Goal: Task Accomplishment & Management: Manage account settings

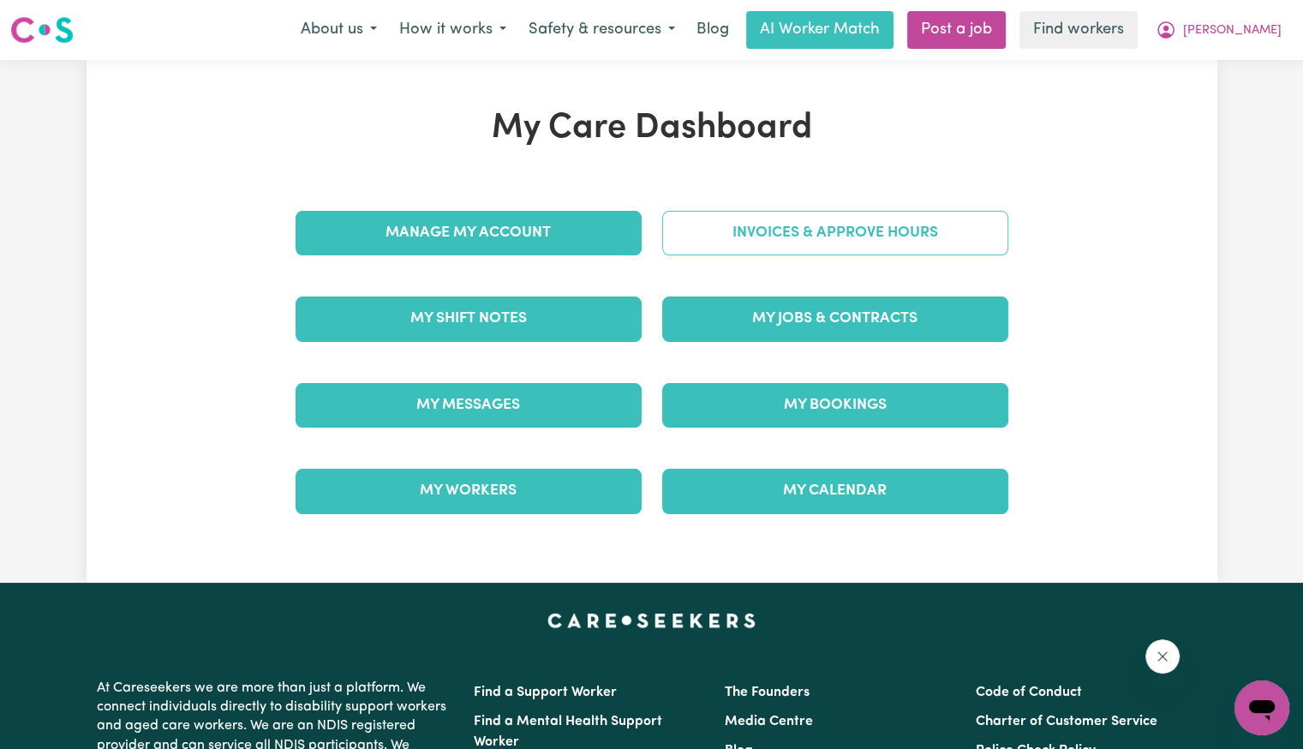
click at [789, 237] on link "Invoices & Approve Hours" at bounding box center [835, 233] width 346 height 45
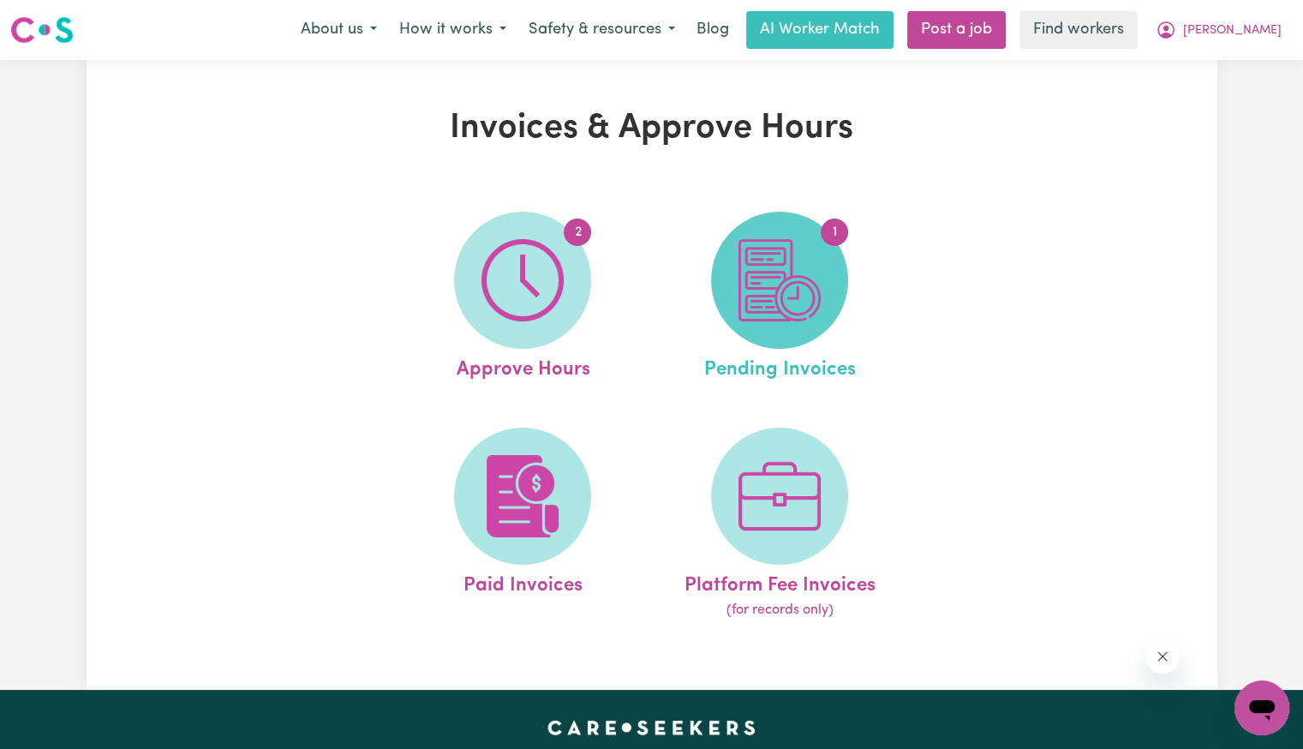
click at [791, 261] on img at bounding box center [779, 280] width 82 height 82
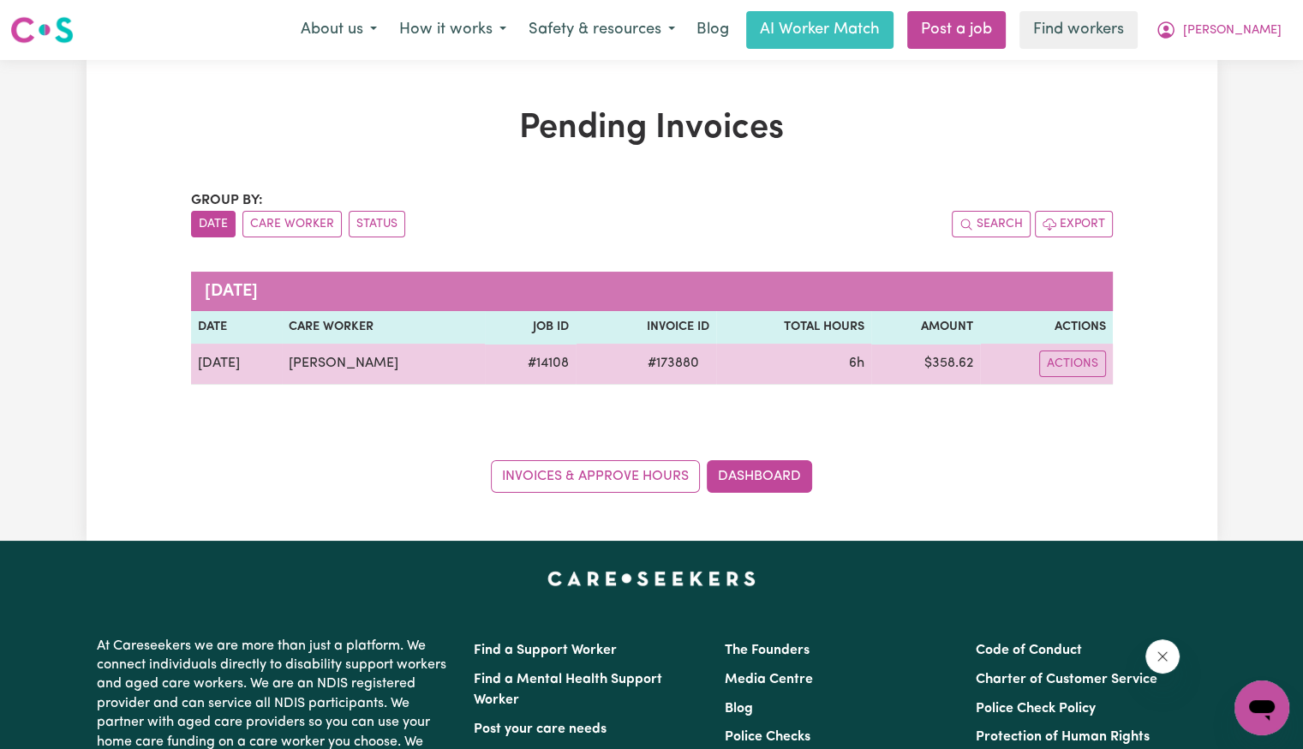
click at [677, 367] on span "# 173880" at bounding box center [673, 363] width 72 height 21
copy span "173880"
click at [1074, 356] on button "Actions" at bounding box center [1072, 363] width 67 height 27
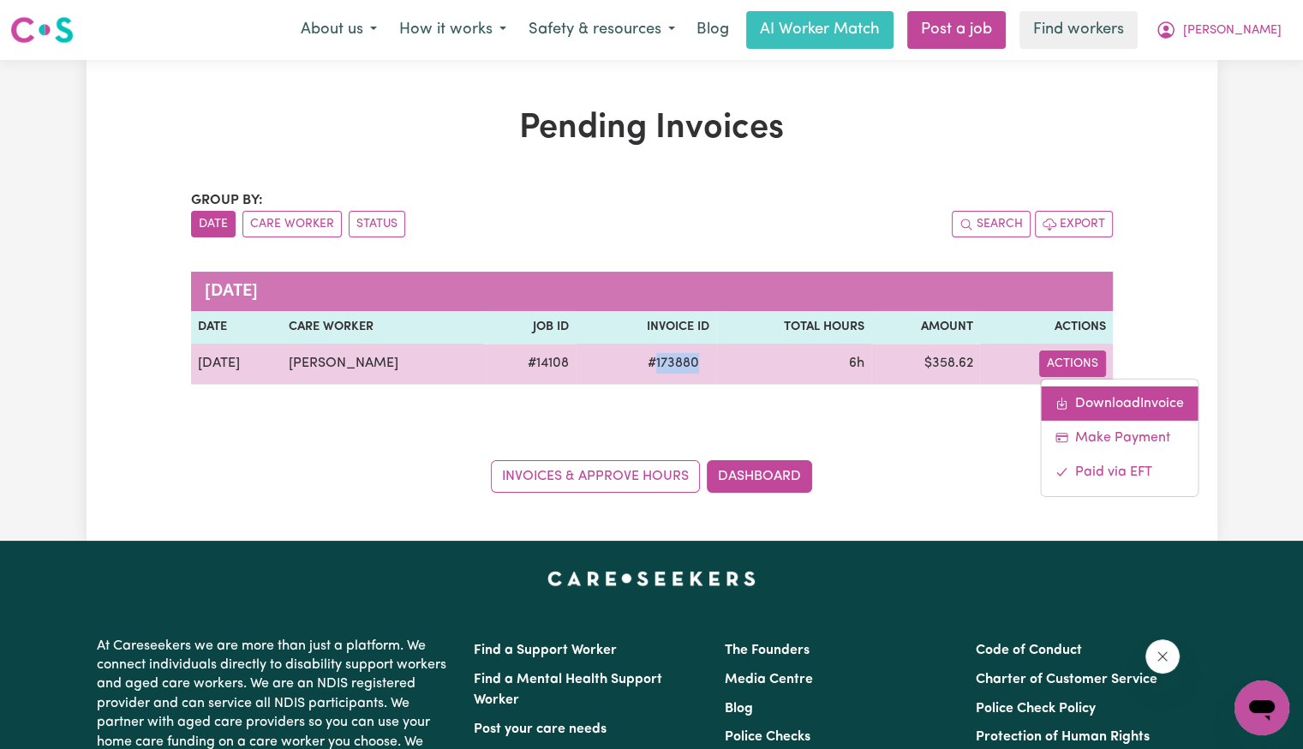
click at [1082, 403] on link "Download Invoice" at bounding box center [1119, 402] width 157 height 34
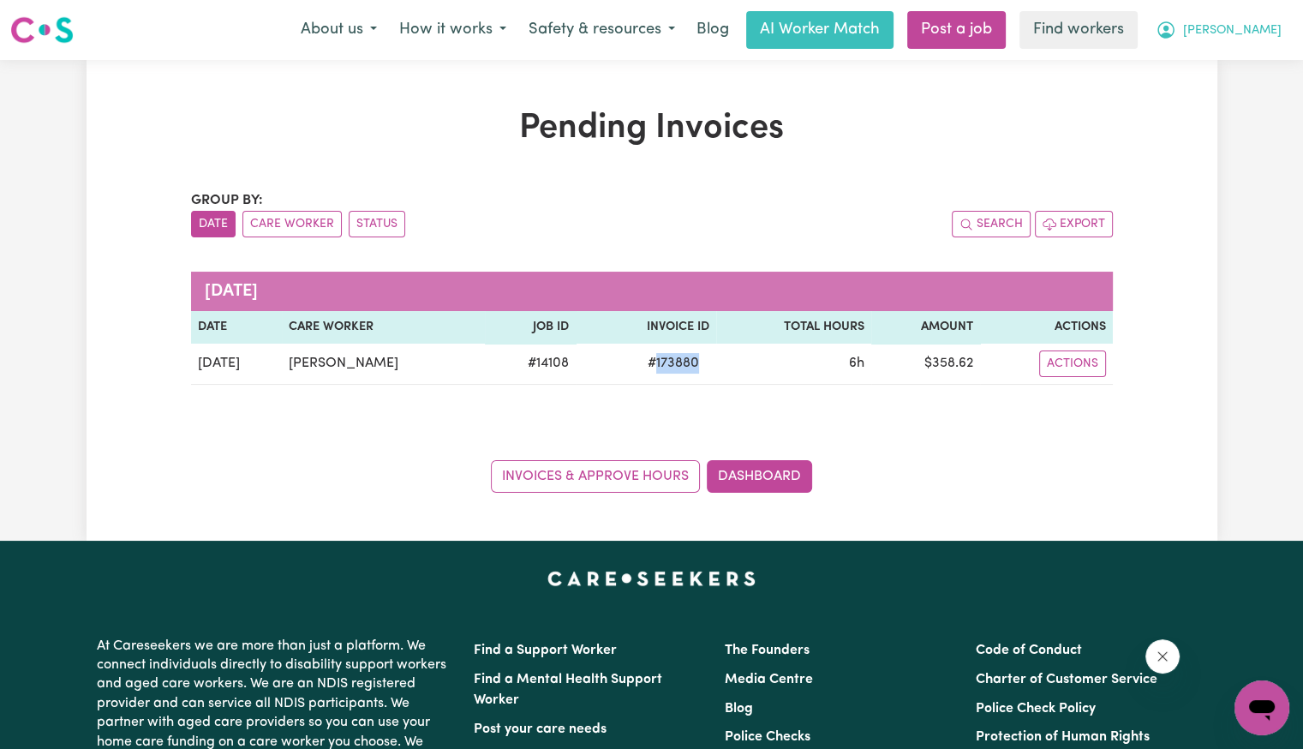
click at [1281, 31] on button "[PERSON_NAME]" at bounding box center [1218, 30] width 148 height 36
click at [1245, 74] on link "My Dashboard" at bounding box center [1223, 67] width 135 height 33
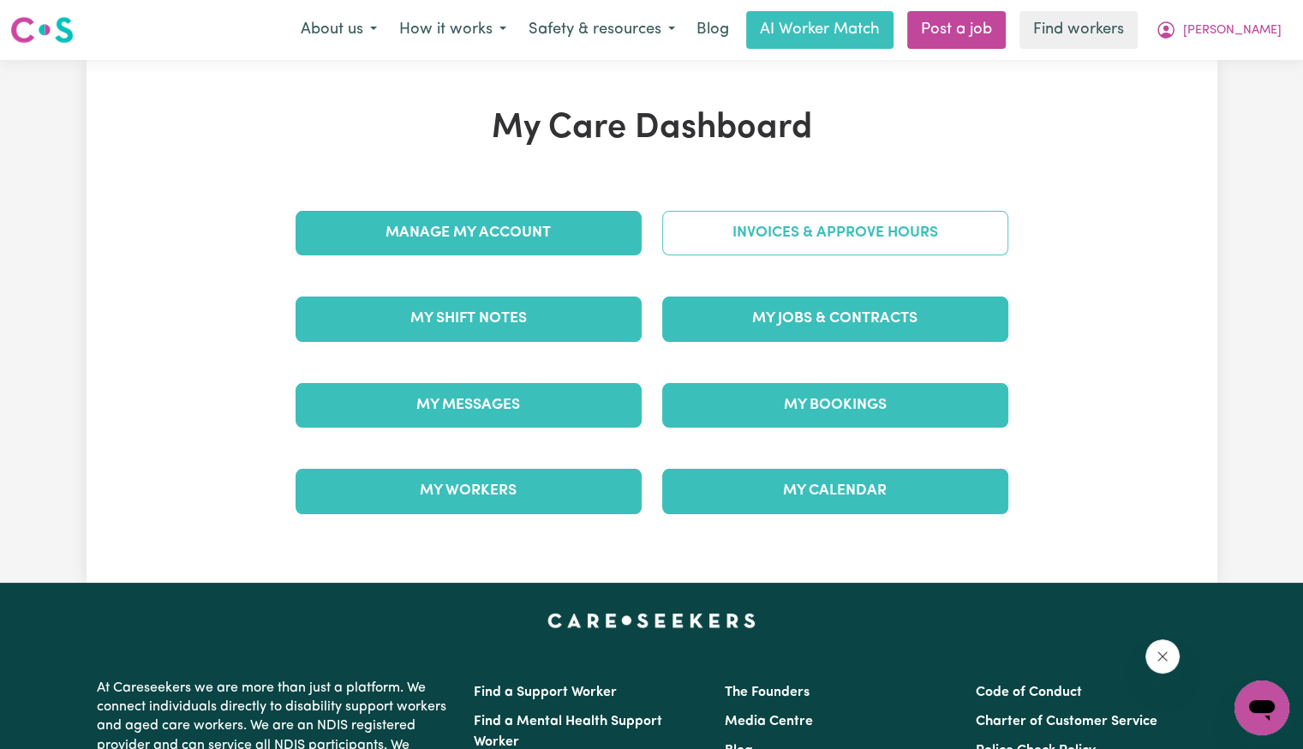
click at [841, 249] on link "Invoices & Approve Hours" at bounding box center [835, 233] width 346 height 45
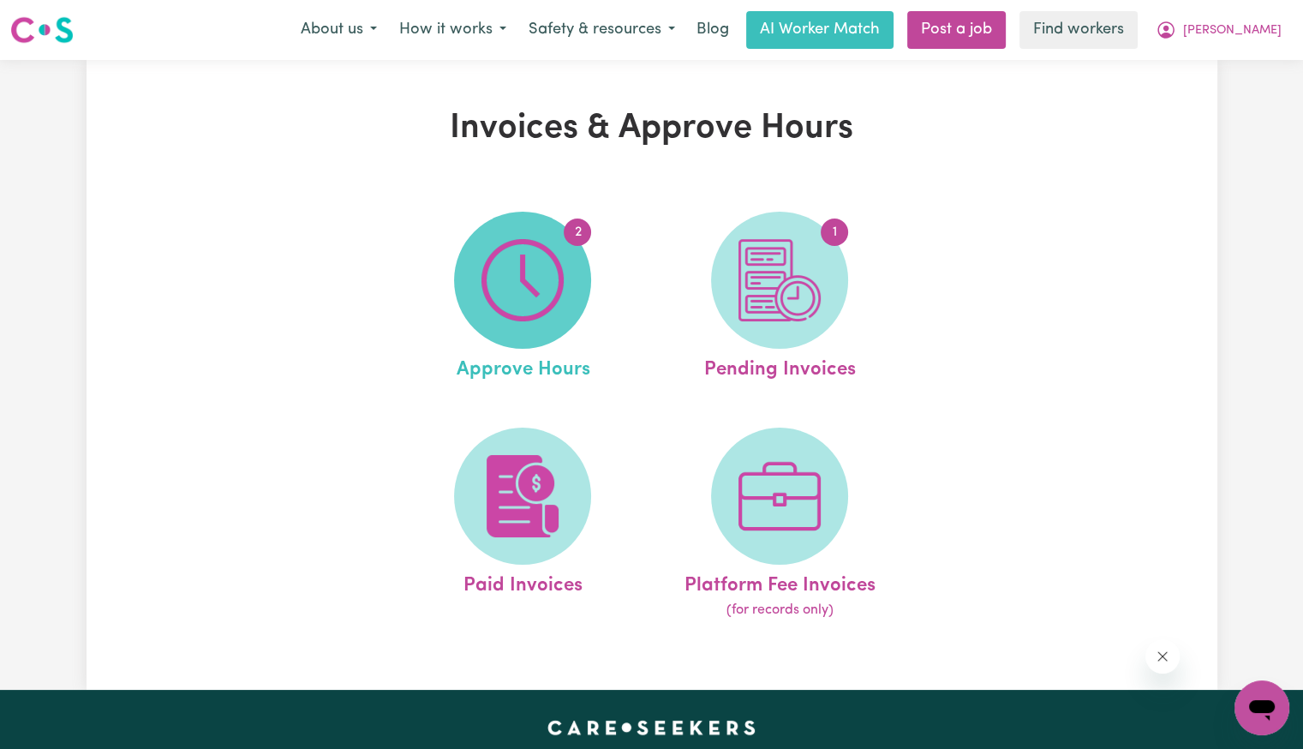
click at [579, 261] on span "2" at bounding box center [522, 280] width 137 height 137
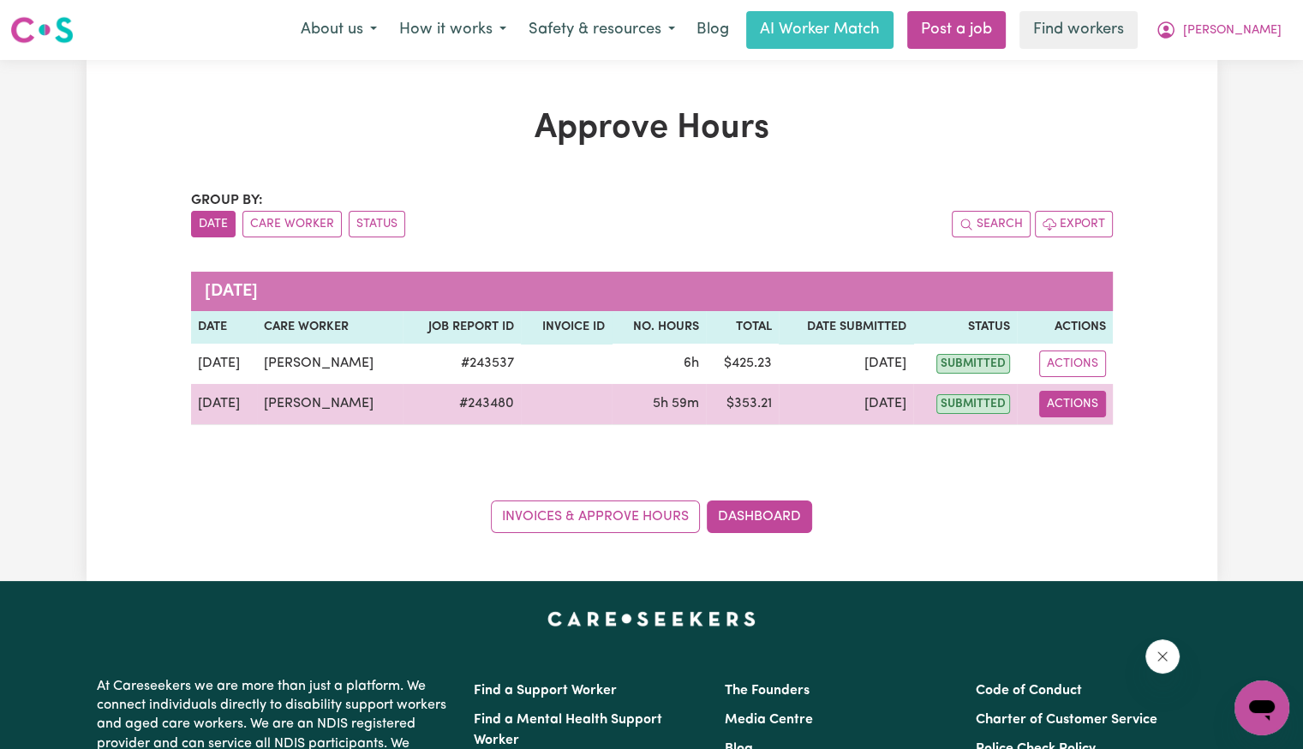
click at [1079, 413] on button "Actions" at bounding box center [1072, 404] width 67 height 27
click at [1093, 450] on link "View Job Report" at bounding box center [1113, 443] width 146 height 34
select select "pm"
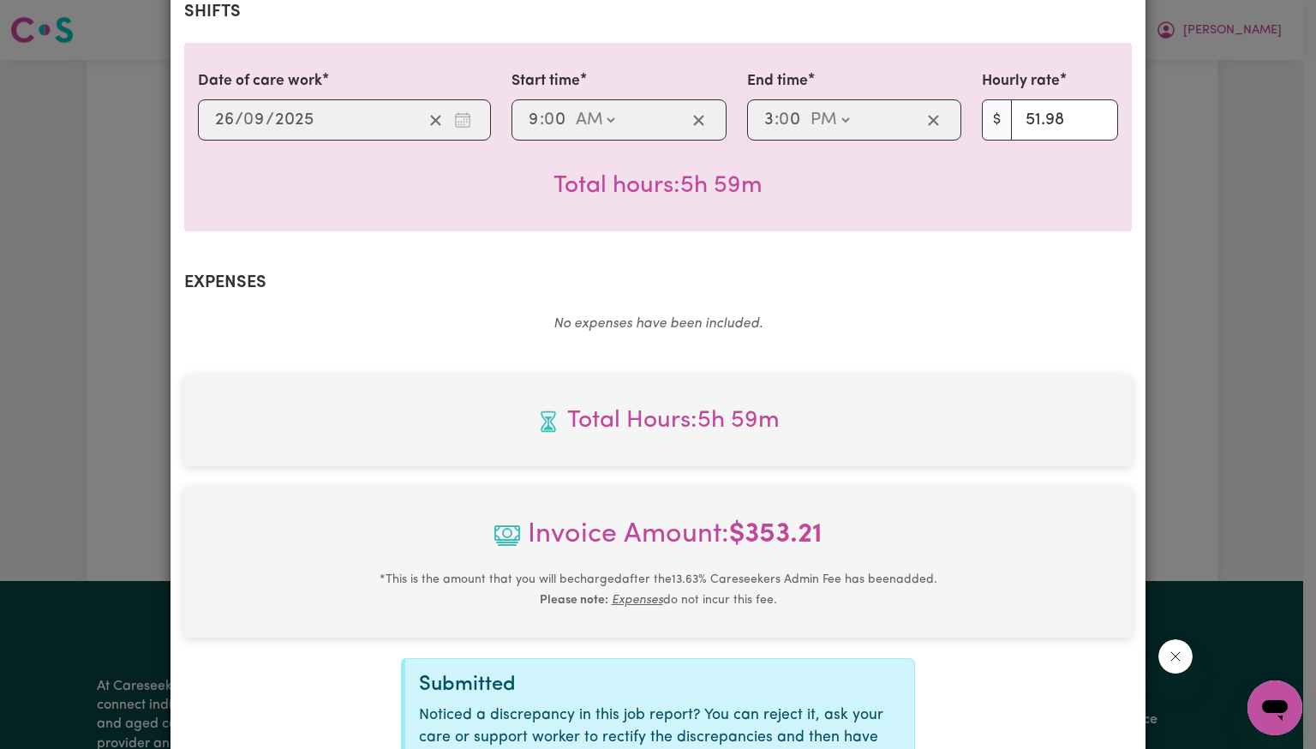
scroll to position [572, 0]
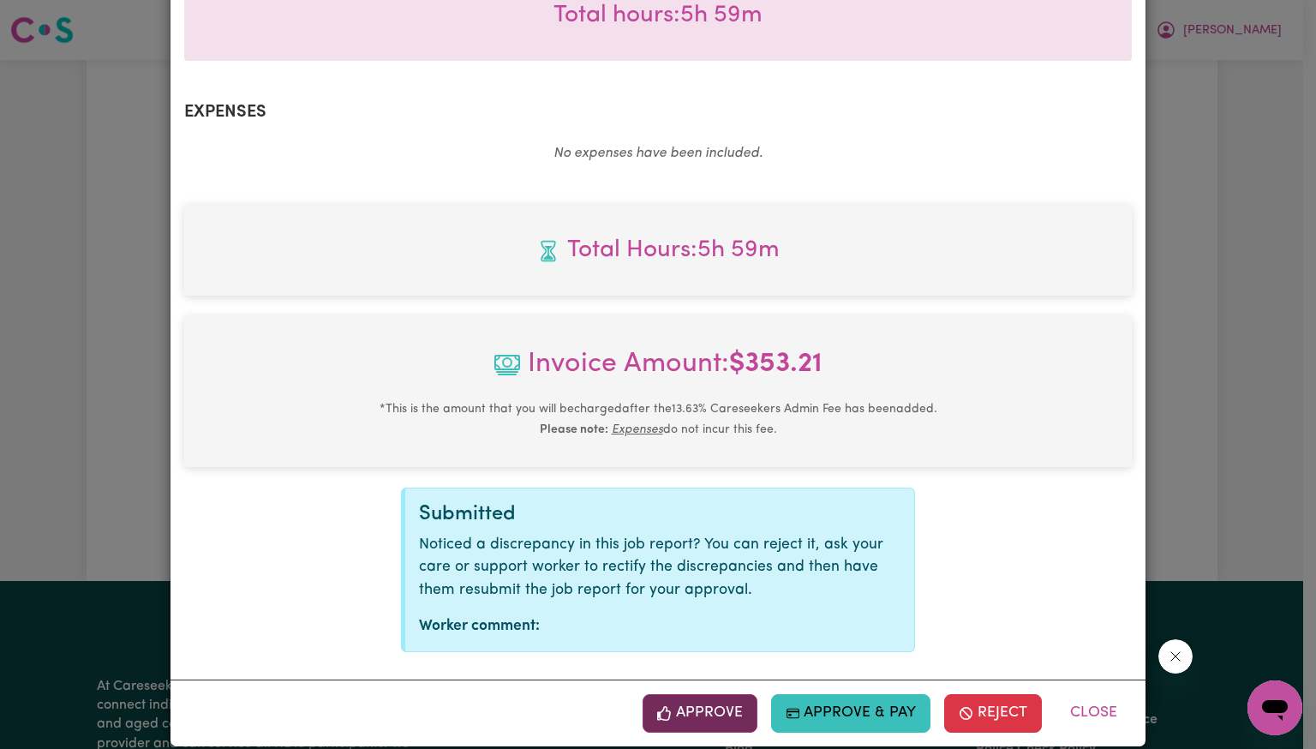
click at [665, 706] on icon "button" at bounding box center [664, 713] width 14 height 15
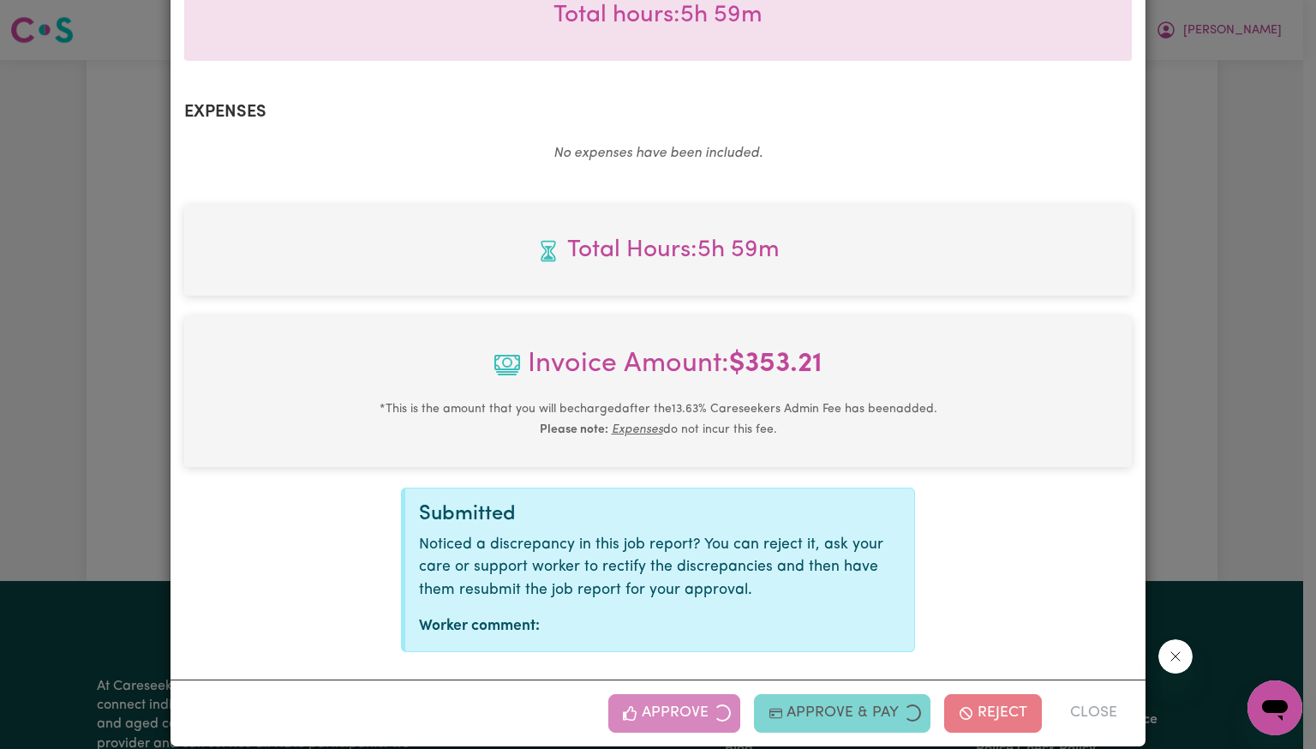
scroll to position [295, 0]
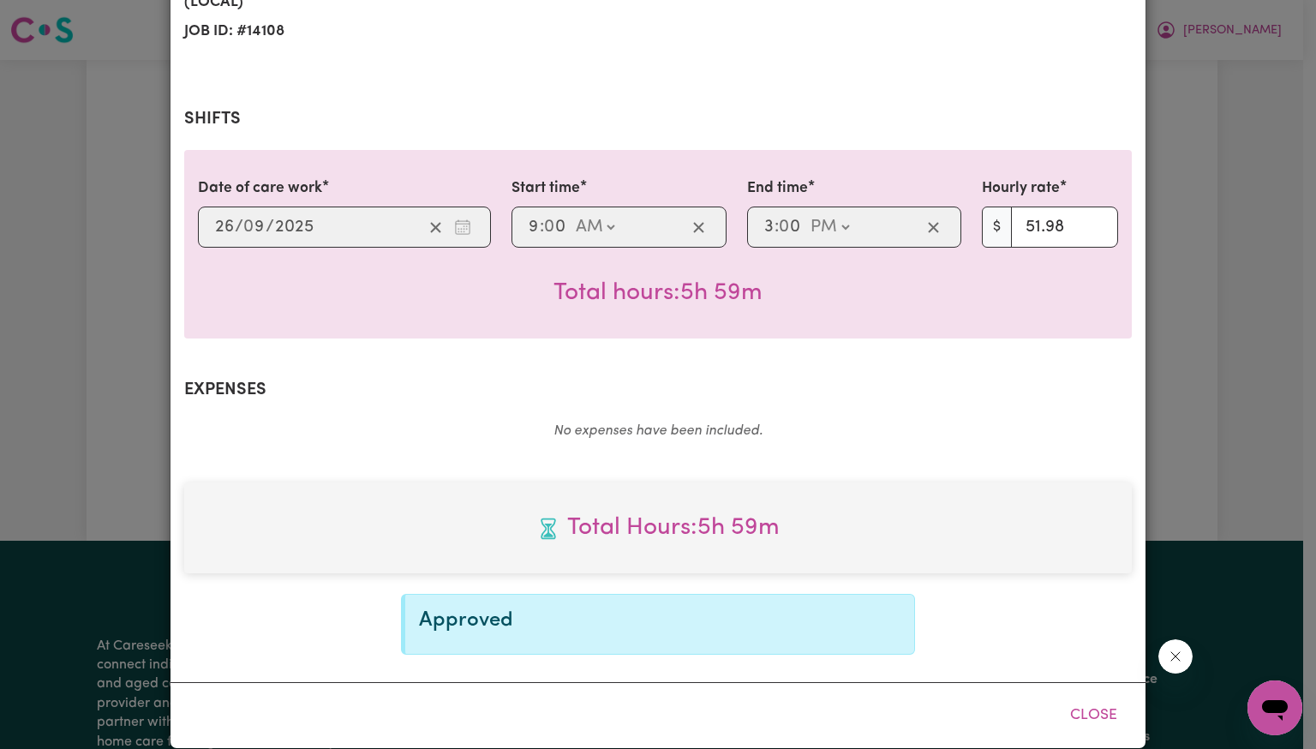
click at [1100, 708] on button "Close" at bounding box center [1093, 715] width 76 height 38
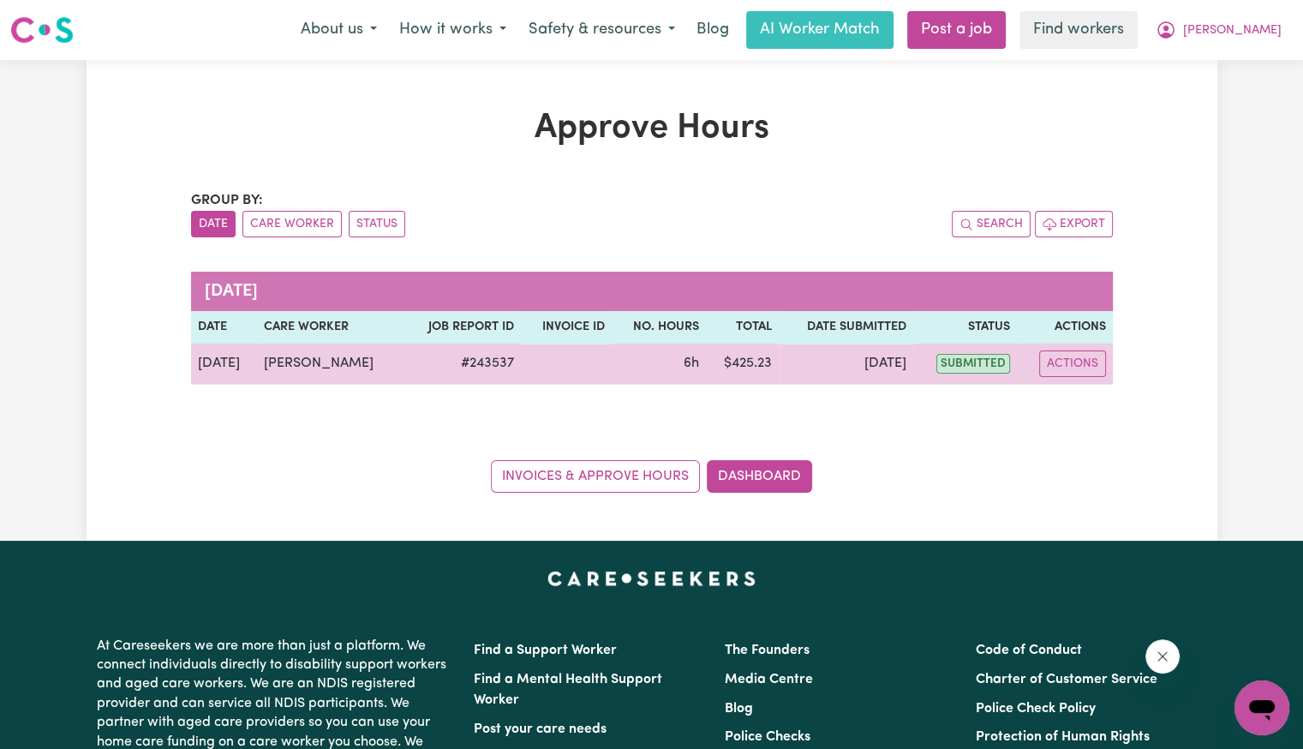
drag, startPoint x: 1117, startPoint y: 357, endPoint x: 1108, endPoint y: 363, distance: 10.5
click at [1120, 357] on div "Approve Hours Group by: Date Care Worker Status Search Export [DATE] Date Care …" at bounding box center [652, 300] width 942 height 385
click at [1078, 369] on button "Actions" at bounding box center [1072, 363] width 67 height 27
click at [1077, 399] on link "View Job Report" at bounding box center [1113, 402] width 146 height 34
select select "pm"
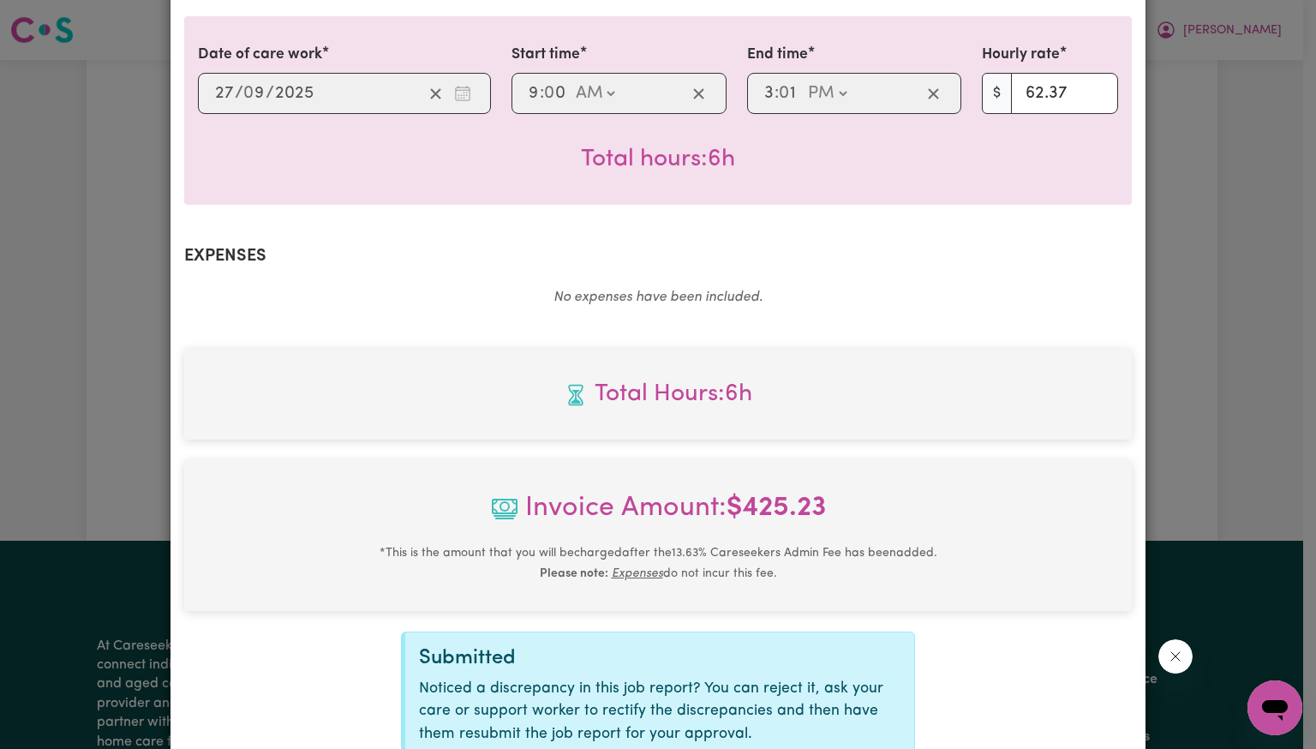
scroll to position [572, 0]
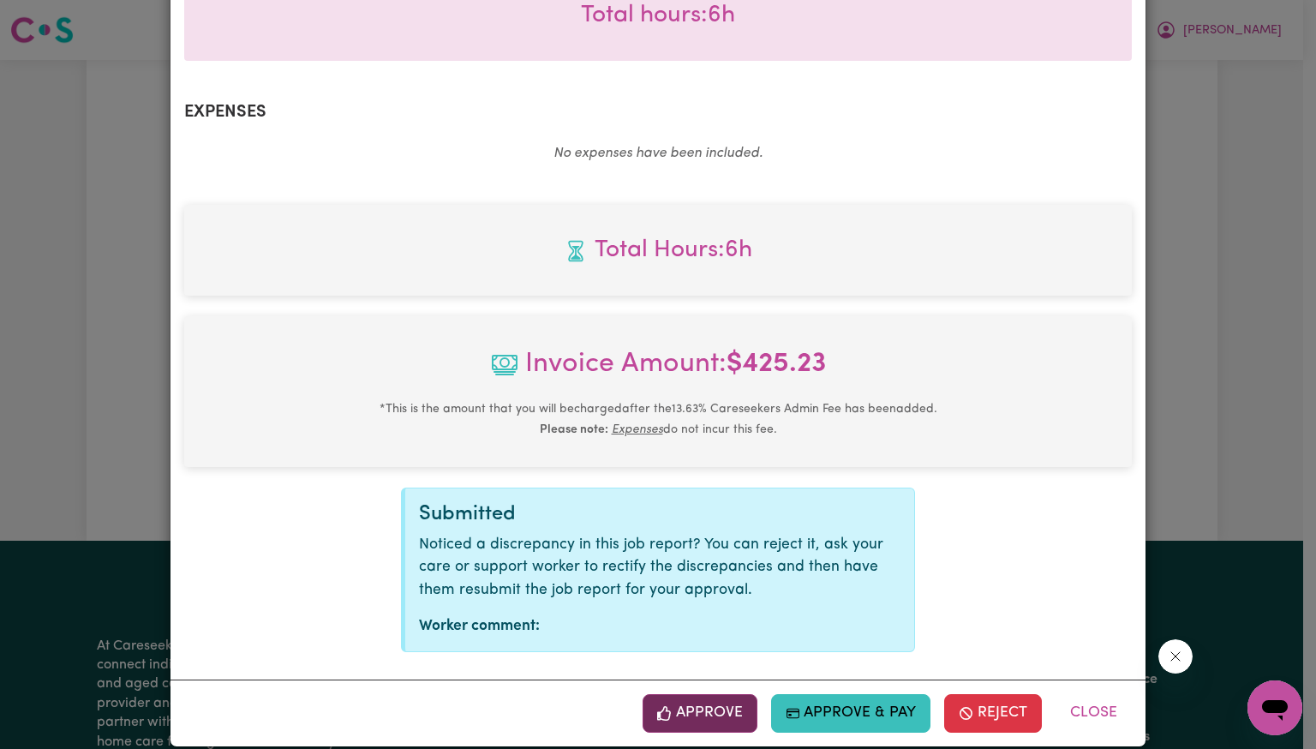
click at [709, 694] on button "Approve" at bounding box center [699, 713] width 115 height 38
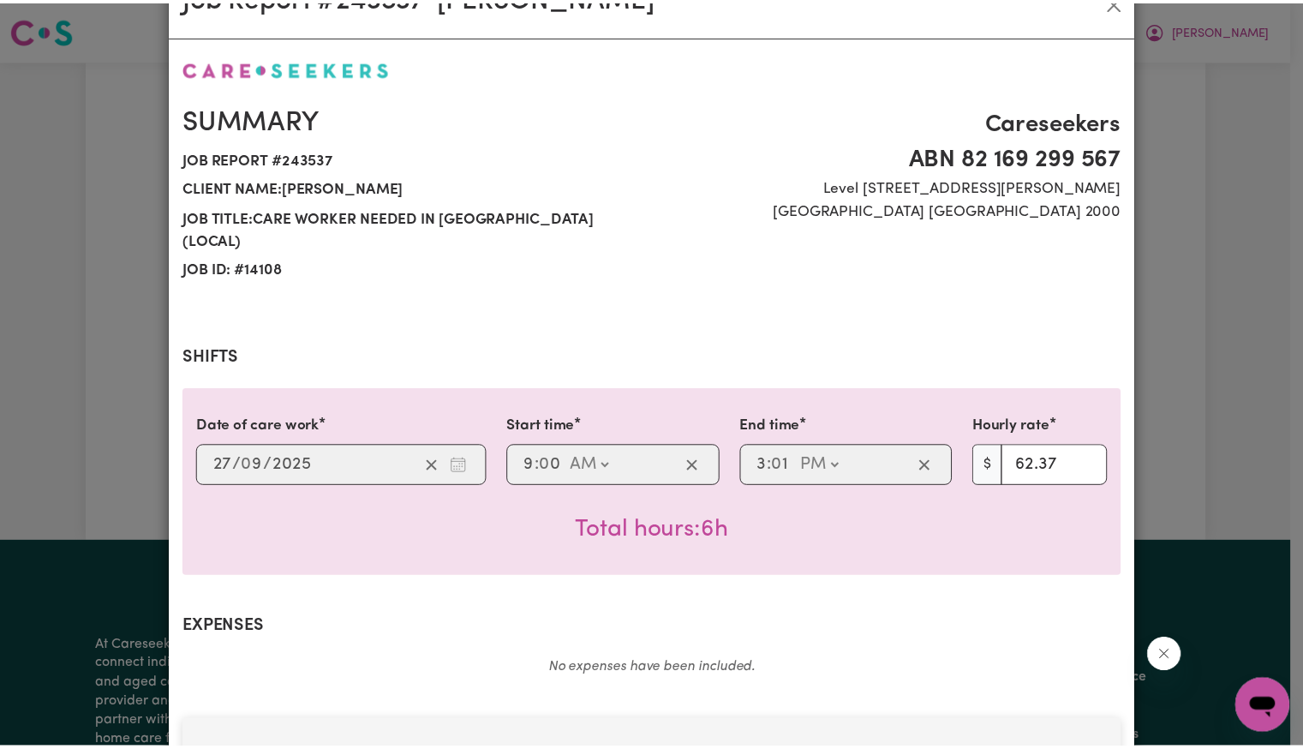
scroll to position [0, 0]
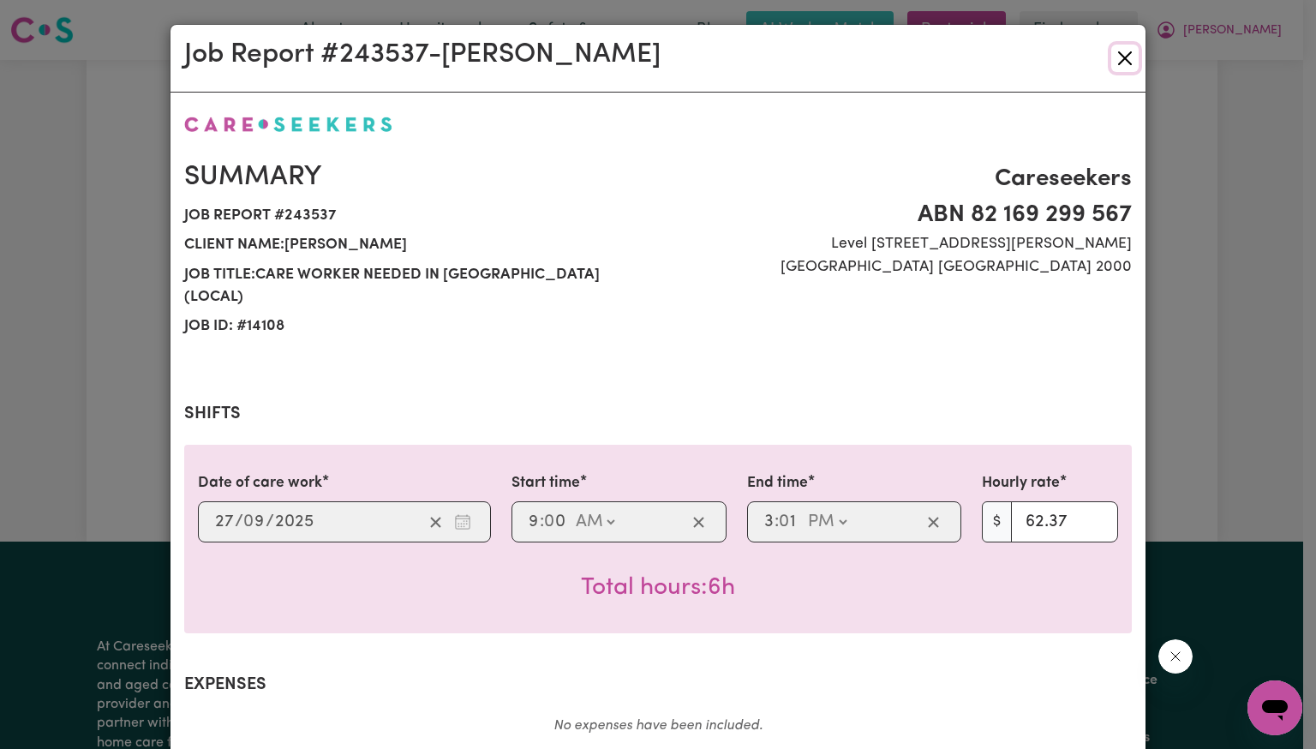
click at [1114, 55] on button "Close" at bounding box center [1124, 58] width 27 height 27
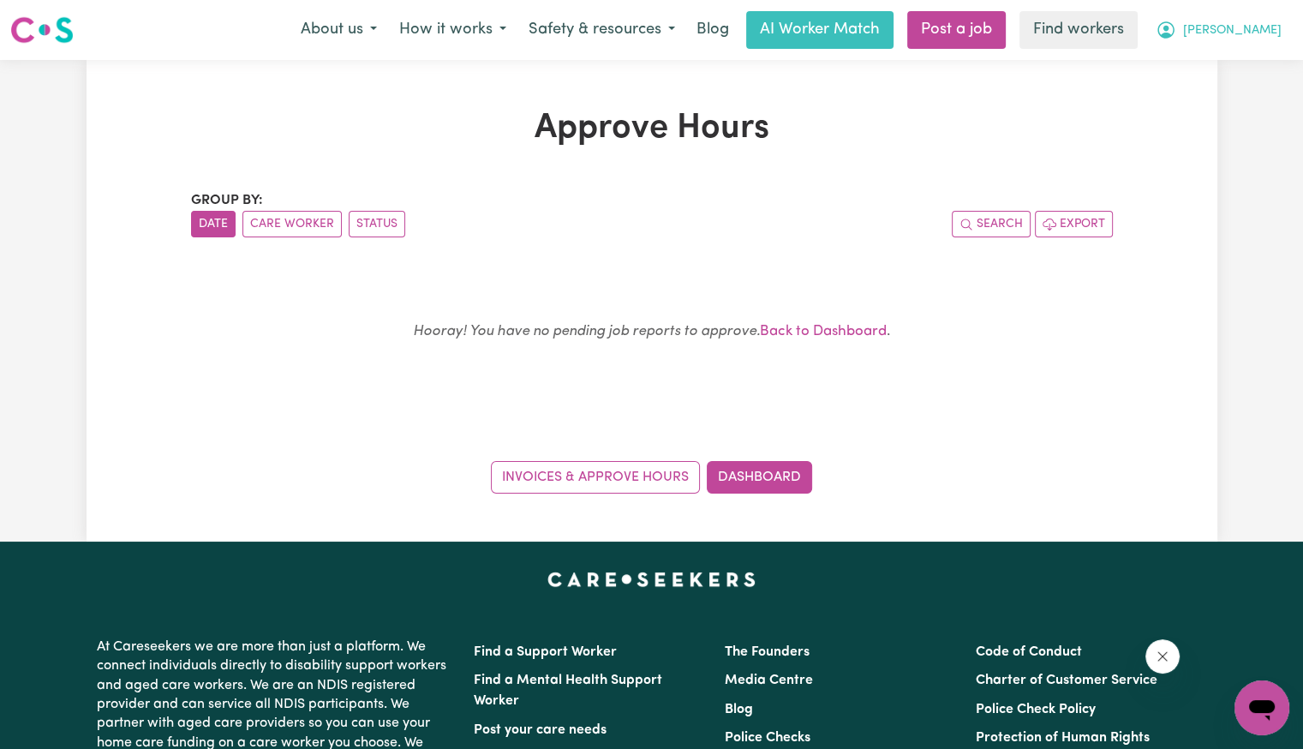
drag, startPoint x: 1269, startPoint y: 34, endPoint x: 1262, endPoint y: 41, distance: 10.3
click at [1267, 34] on span "[PERSON_NAME]" at bounding box center [1232, 30] width 99 height 19
click at [1226, 101] on link "Logout" at bounding box center [1223, 98] width 135 height 33
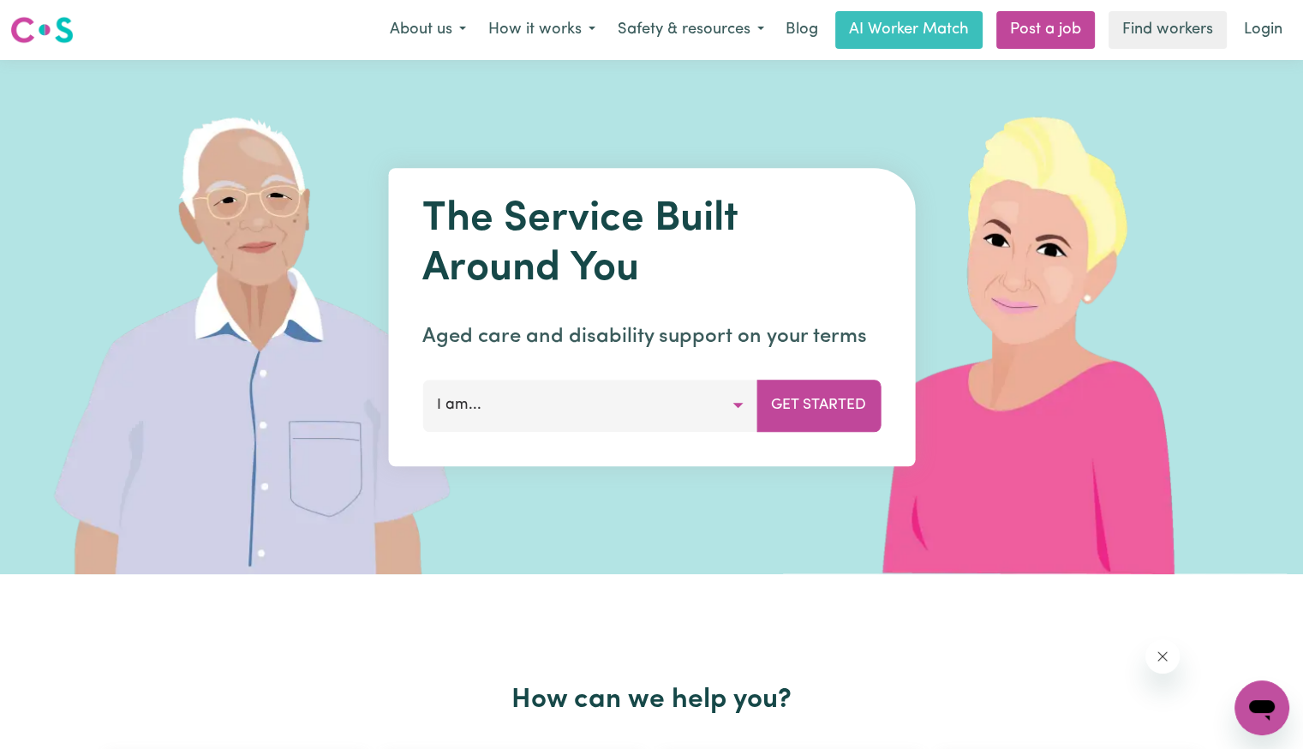
click at [1274, 32] on link "Login" at bounding box center [1262, 30] width 59 height 38
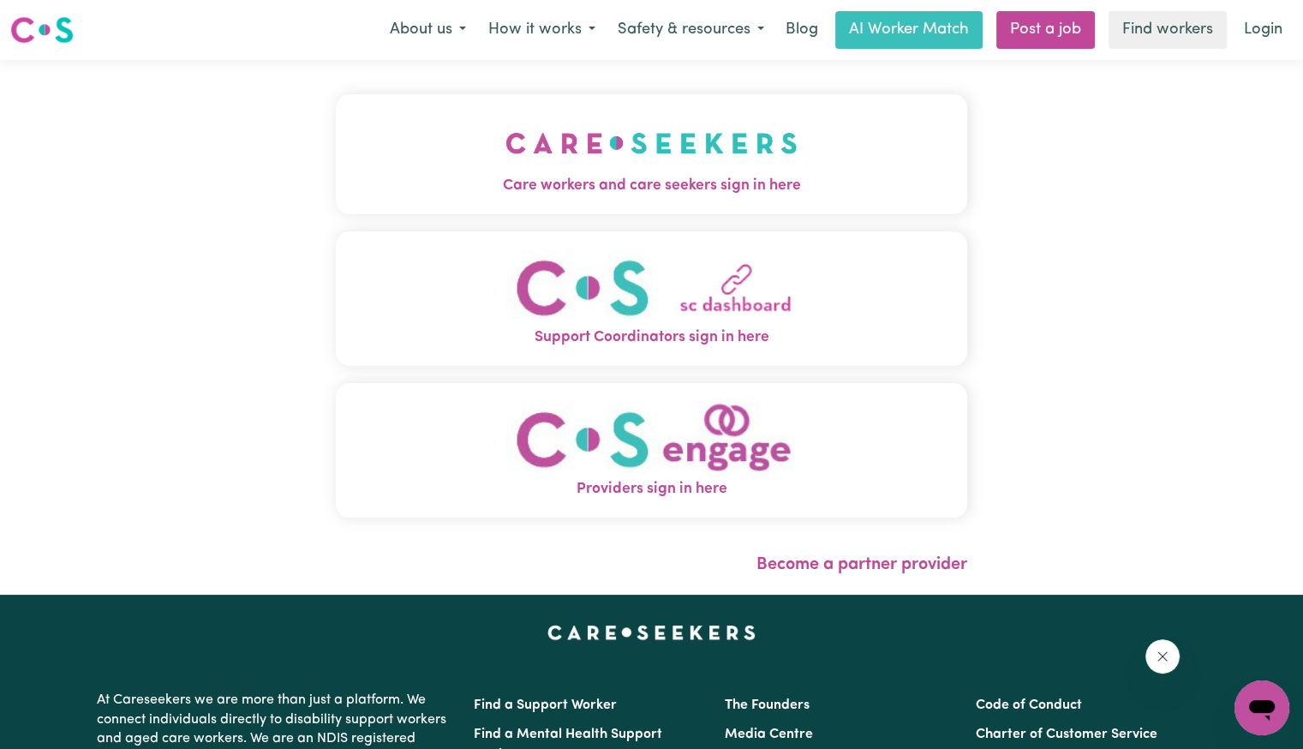
drag, startPoint x: 337, startPoint y: 109, endPoint x: 340, endPoint y: 136, distance: 27.6
click at [337, 114] on button "Care workers and care seekers sign in here" at bounding box center [651, 154] width 631 height 120
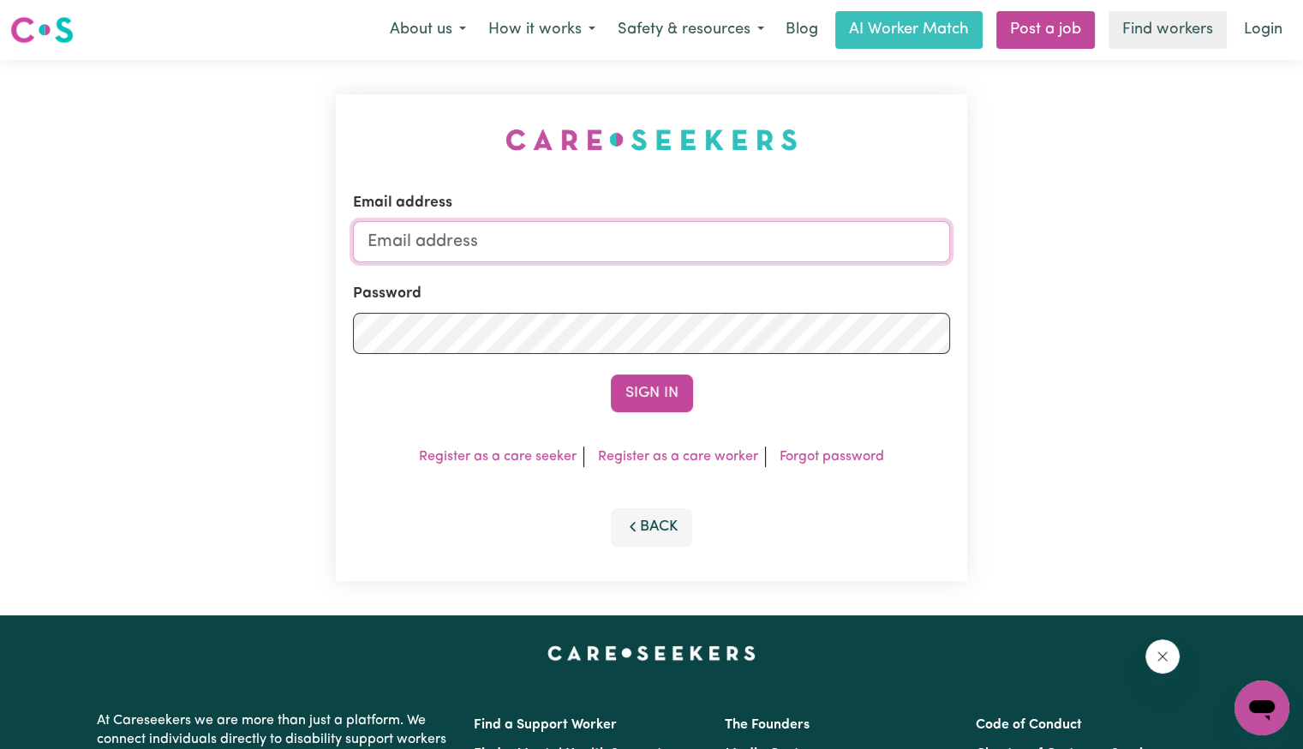
click at [565, 244] on input "Email address" at bounding box center [651, 241] width 597 height 41
drag, startPoint x: 460, startPoint y: 234, endPoint x: 1604, endPoint y: 268, distance: 1144.9
click at [1302, 268] on html "Menu About us How it works Safety & resources Blog AI Worker Match Post a job F…" at bounding box center [651, 648] width 1303 height 1297
type input "[EMAIL_ADDRESS][DOMAIN_NAME]"
click at [611, 374] on button "Sign In" at bounding box center [652, 393] width 82 height 38
